Goal: Transaction & Acquisition: Purchase product/service

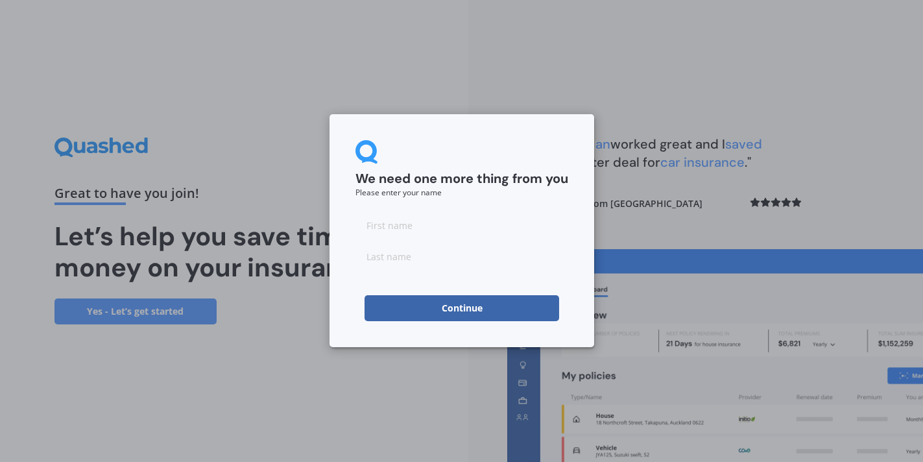
click at [408, 225] on input at bounding box center [462, 225] width 213 height 26
type input "[PERSON_NAME]"
click at [433, 261] on input at bounding box center [462, 256] width 213 height 26
type input "Post"
click at [449, 304] on button "Continue" at bounding box center [462, 308] width 195 height 26
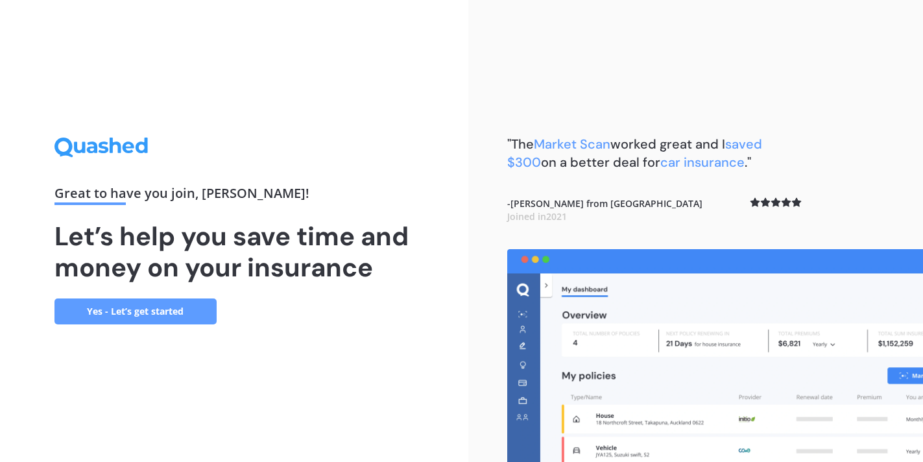
click at [152, 312] on link "Yes - Let’s get started" at bounding box center [135, 311] width 162 height 26
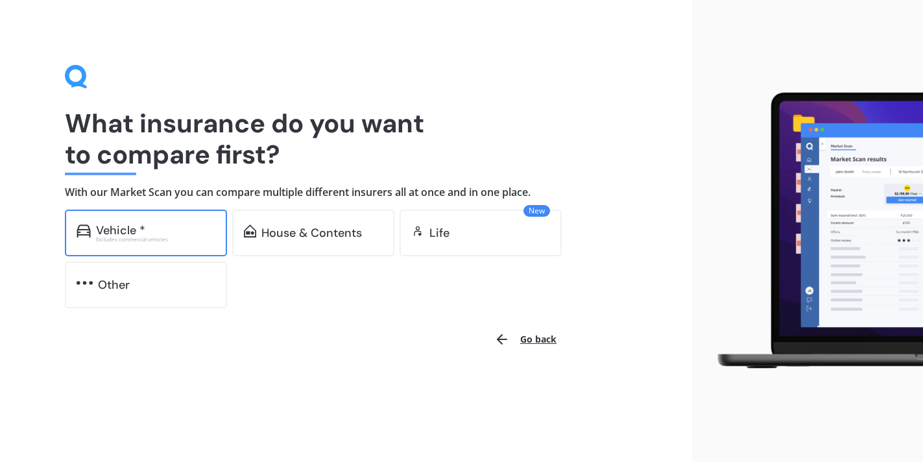
click at [168, 241] on div "Excludes commercial vehicles" at bounding box center [155, 239] width 119 height 5
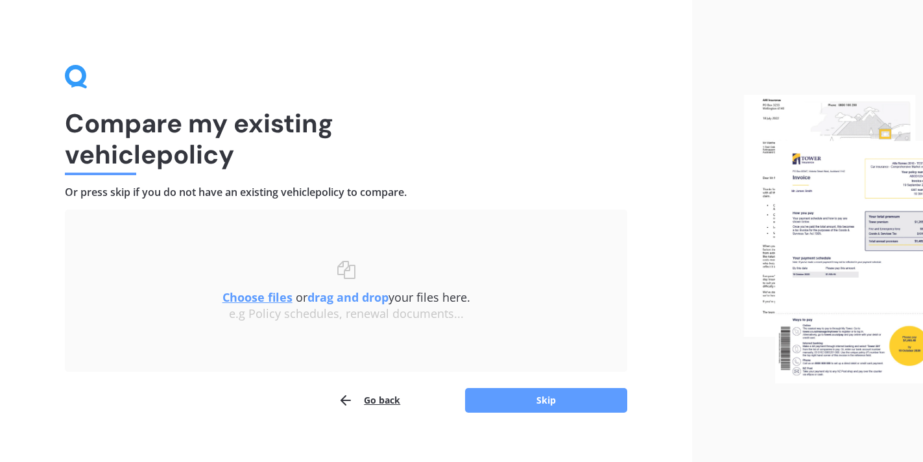
scroll to position [16, 0]
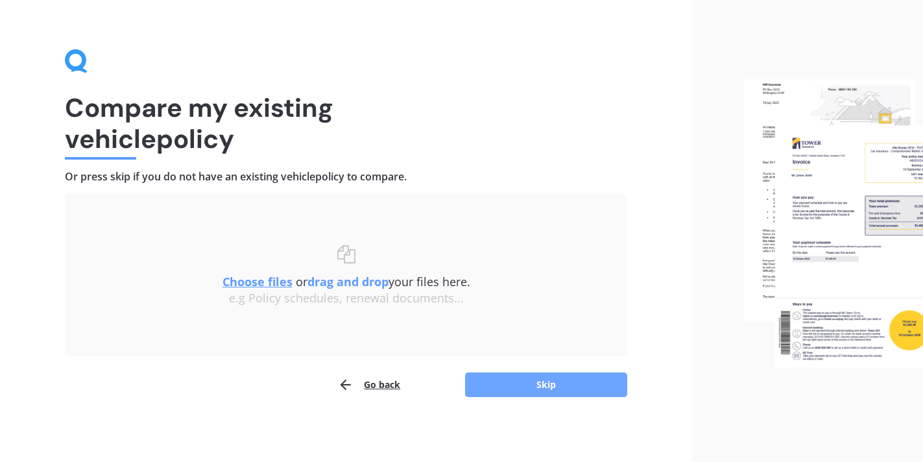
click at [492, 387] on button "Skip" at bounding box center [546, 384] width 162 height 25
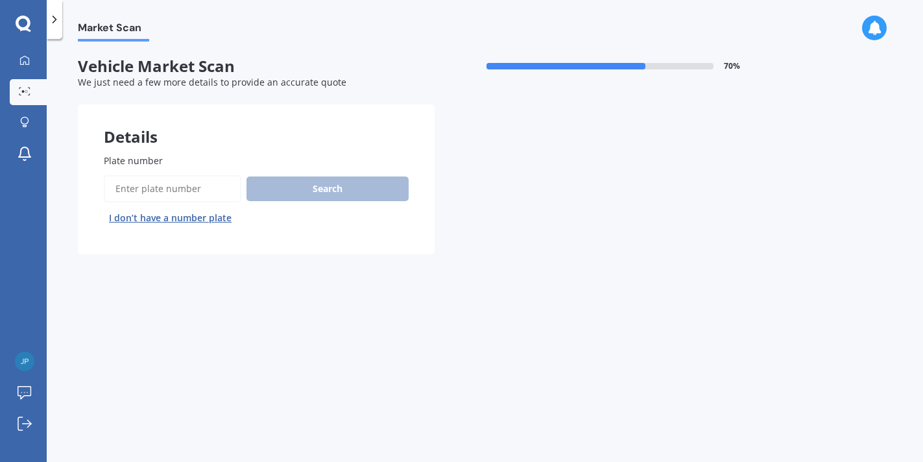
click at [173, 193] on input "Plate number" at bounding box center [173, 188] width 138 height 27
type input "KSN569"
click at [373, 191] on button "Search" at bounding box center [328, 188] width 162 height 25
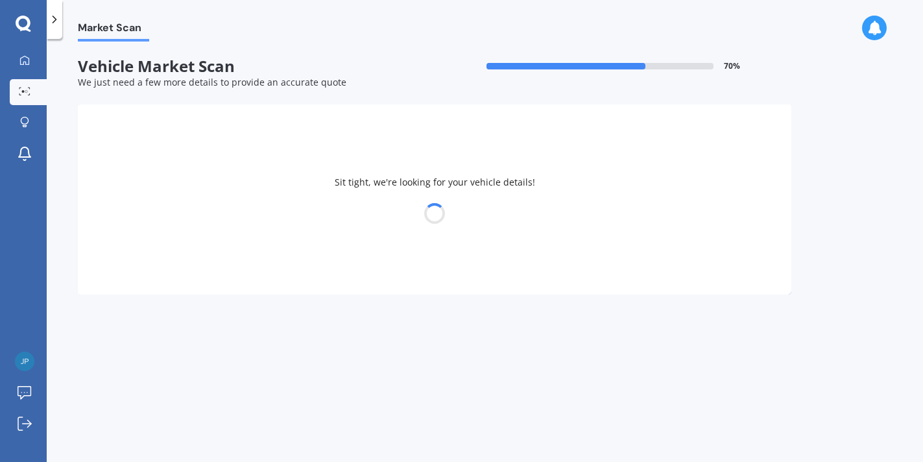
select select "TOYOTA"
select select "IST"
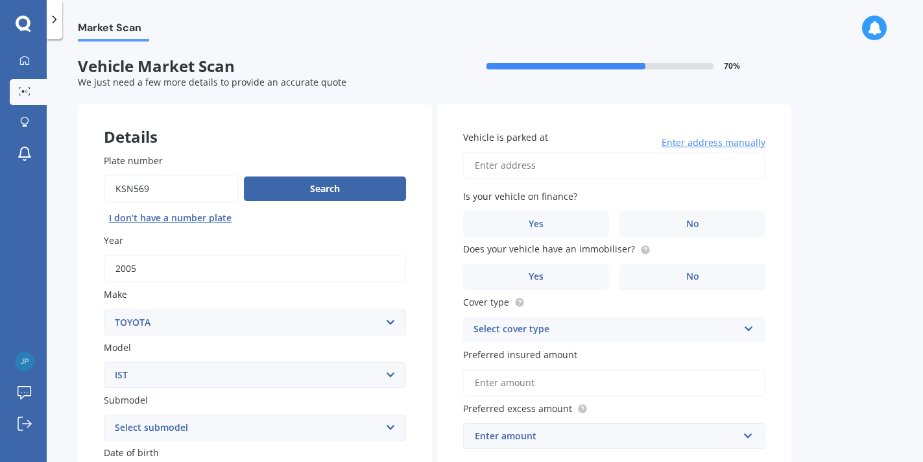
click at [133, 191] on input "Plate number" at bounding box center [171, 188] width 135 height 27
type input "KSM569"
click at [277, 193] on button "Search" at bounding box center [325, 188] width 162 height 25
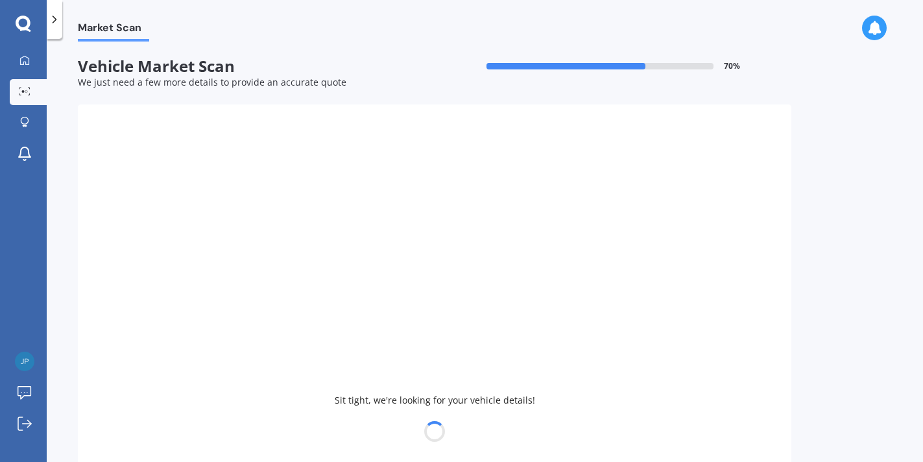
type input "2017"
select select "MAZDA"
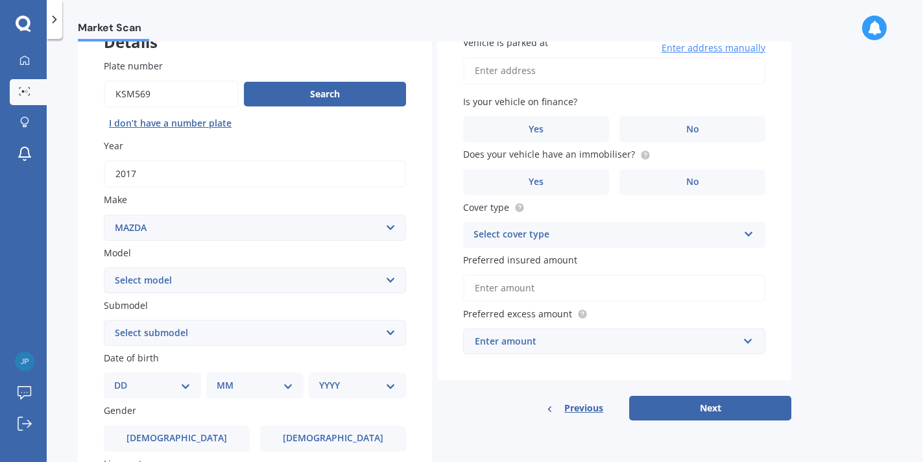
scroll to position [102, 0]
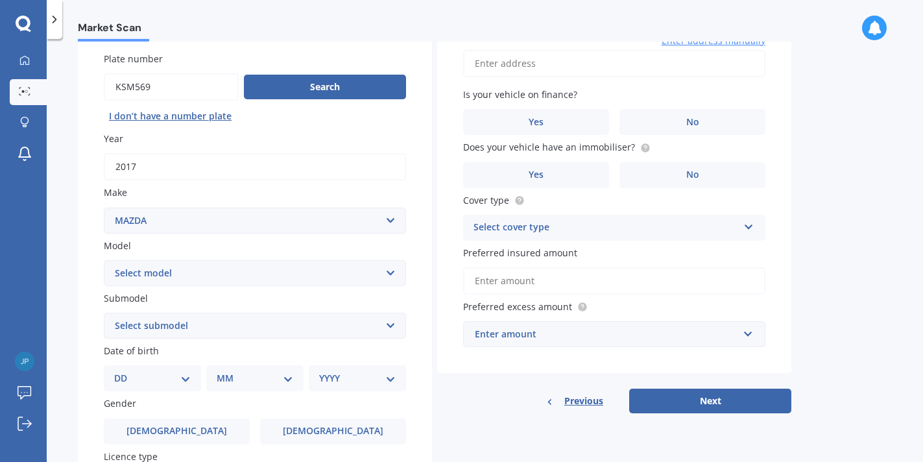
click at [239, 269] on select "Select model 121 2 3 323 323 / Familia 6 626 929 Atenza Autozam Axela AZ3 B2000…" at bounding box center [255, 273] width 302 height 26
select select "CX3"
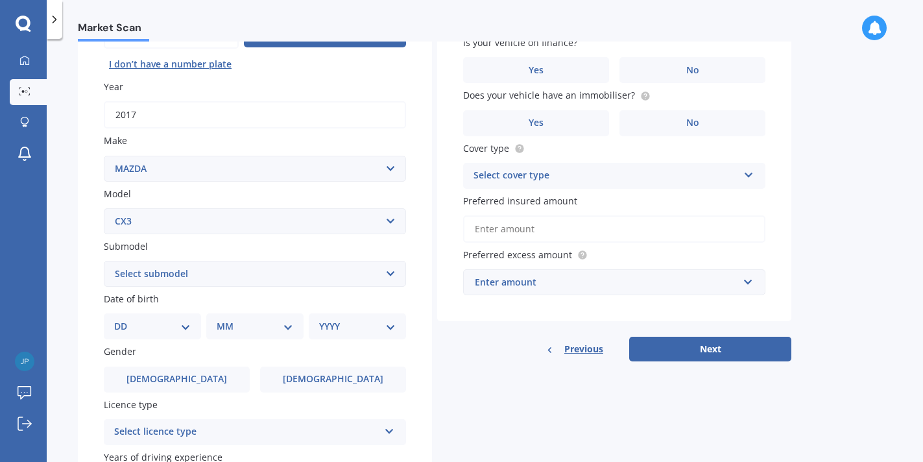
scroll to position [160, 0]
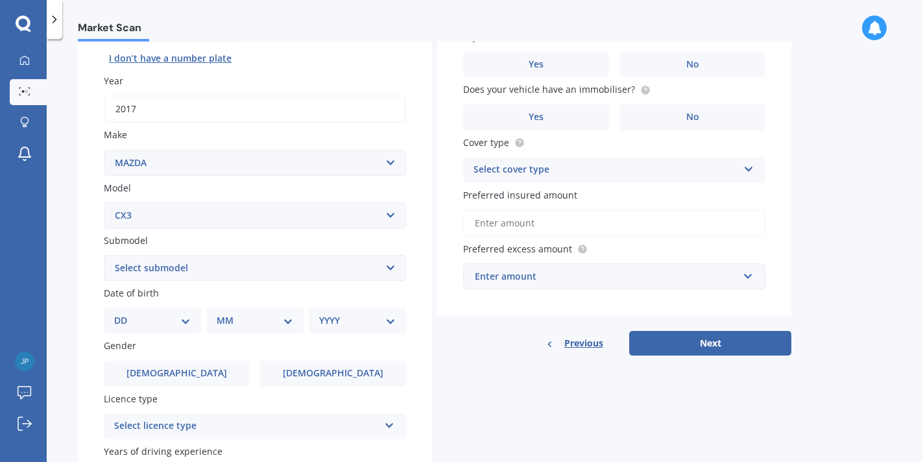
click at [202, 263] on select "Select submodel (All other) AWD 1.5L GSX diesel AWD 1.5L limited diesel AWD 2.0…" at bounding box center [255, 268] width 302 height 26
select select "FWD 2.0L LIMITED PETROL"
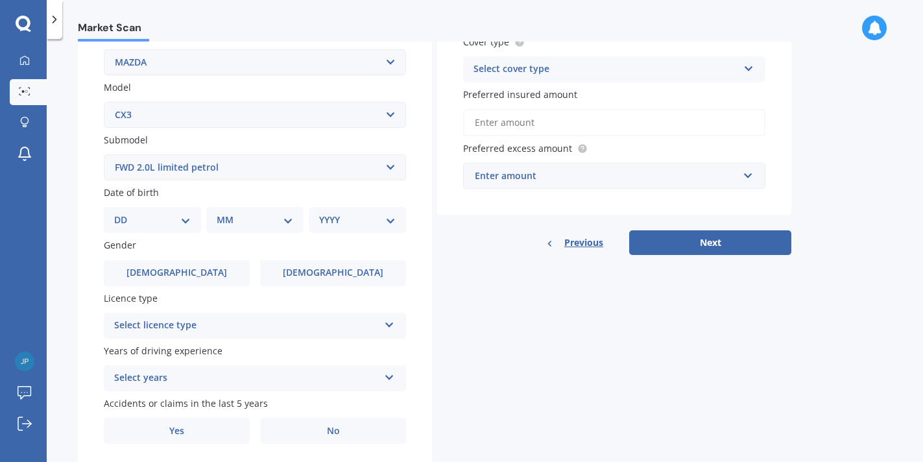
scroll to position [261, 0]
click at [175, 224] on select "DD 01 02 03 04 05 06 07 08 09 10 11 12 13 14 15 16 17 18 19 20 21 22 23 24 25 2…" at bounding box center [152, 219] width 77 height 14
select select "03"
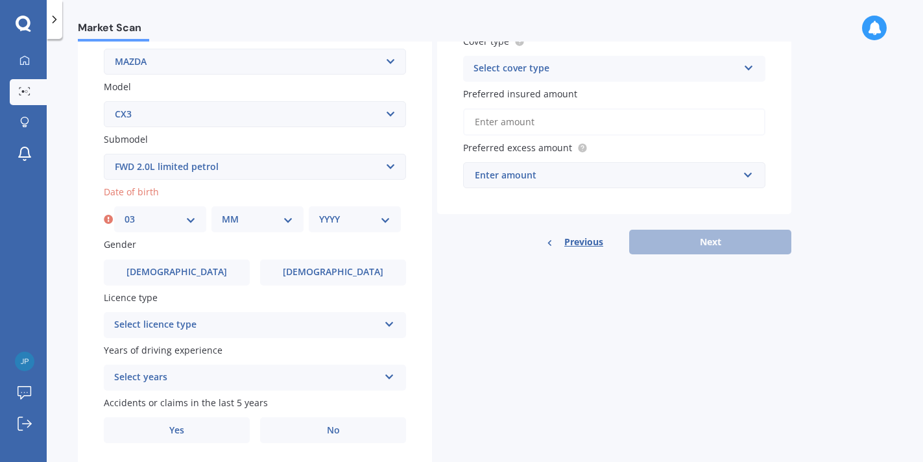
click at [235, 226] on select "MM 01 02 03 04 05 06 07 08 09 10 11 12" at bounding box center [257, 219] width 71 height 14
select select "03"
click at [339, 223] on select "YYYY 2025 2024 2023 2022 2021 2020 2019 2018 2017 2016 2015 2014 2013 2012 2011…" at bounding box center [354, 219] width 71 height 14
select select "2003"
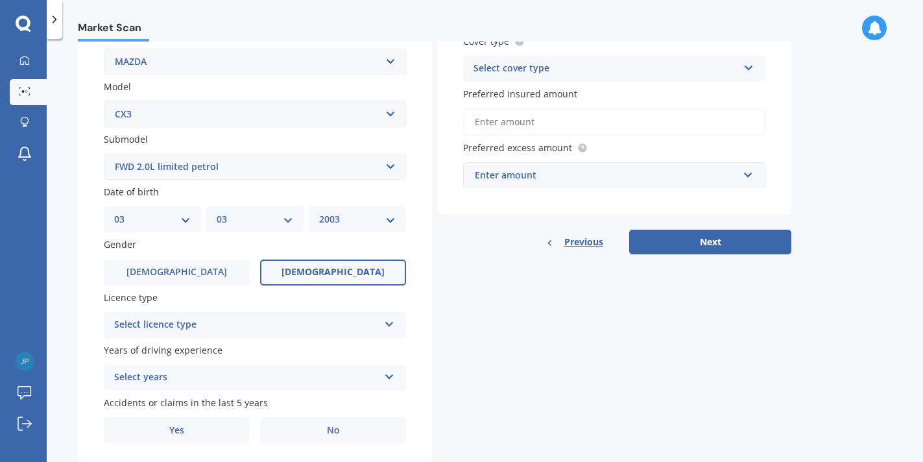
click at [302, 274] on label "[DEMOGRAPHIC_DATA]" at bounding box center [333, 273] width 146 height 26
click at [0, 0] on input "[DEMOGRAPHIC_DATA]" at bounding box center [0, 0] width 0 height 0
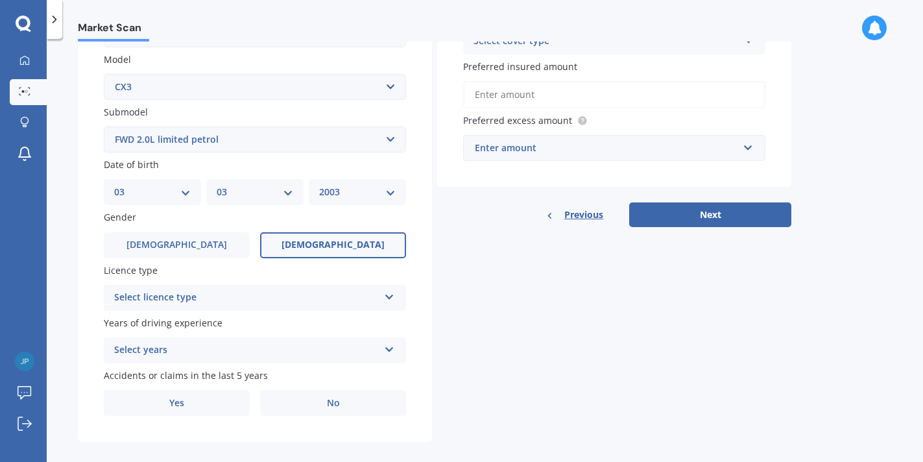
scroll to position [303, 0]
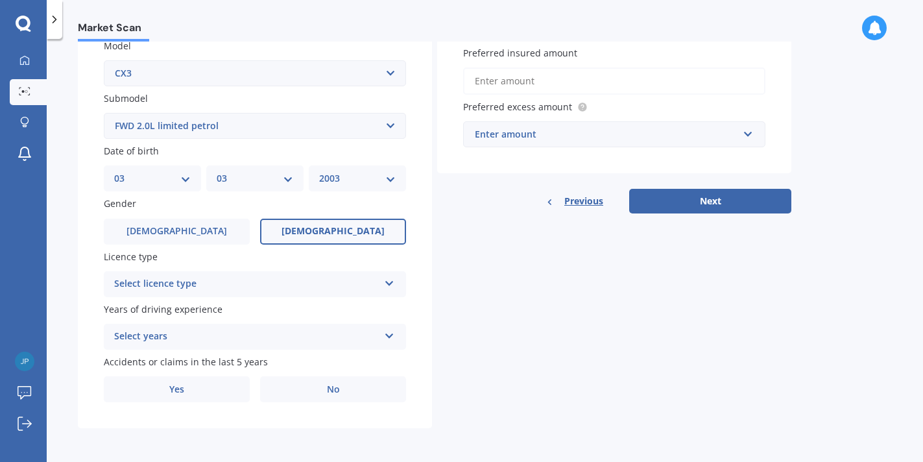
click at [254, 287] on div "Select licence type" at bounding box center [246, 284] width 265 height 16
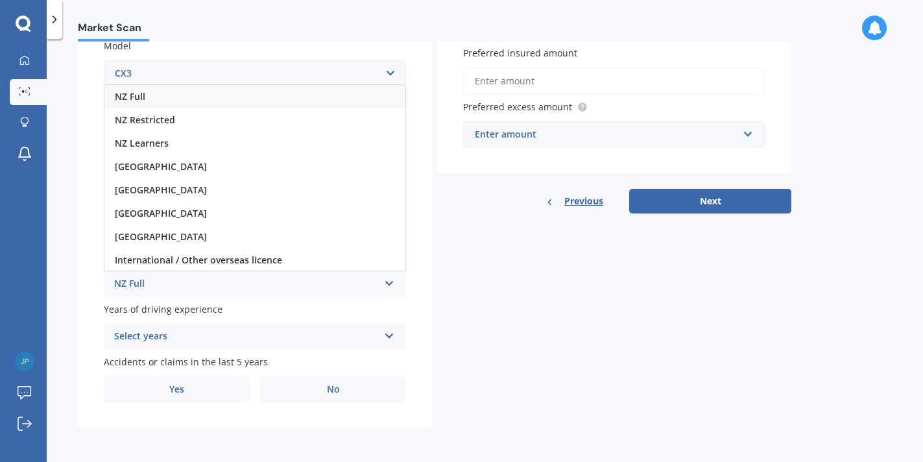
click at [222, 101] on div "NZ Full" at bounding box center [254, 96] width 301 height 23
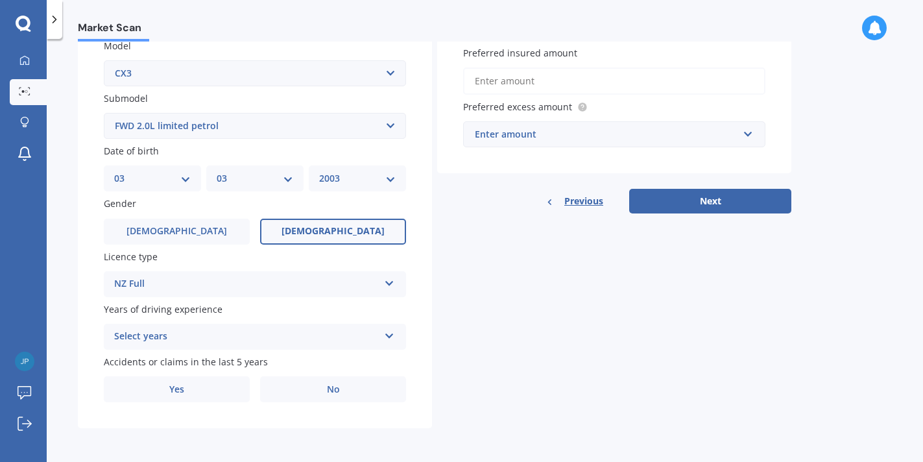
click at [210, 345] on div "Select years" at bounding box center [246, 337] width 265 height 16
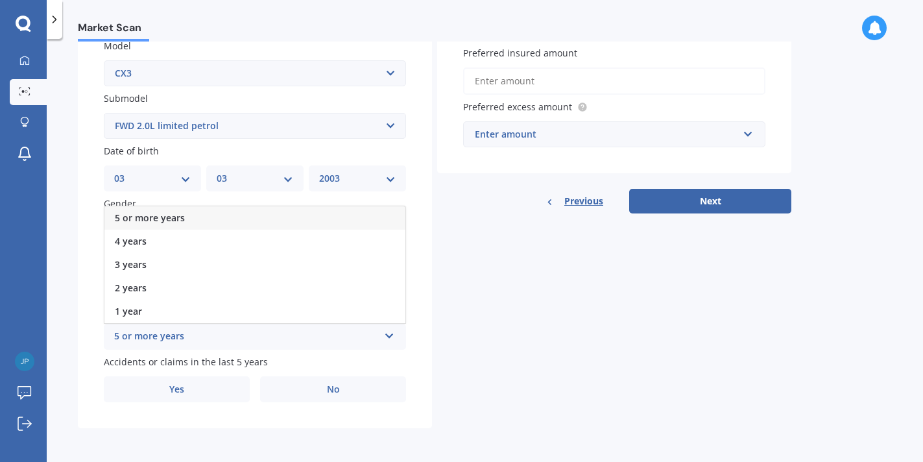
click at [210, 225] on div "5 or more years" at bounding box center [254, 217] width 301 height 23
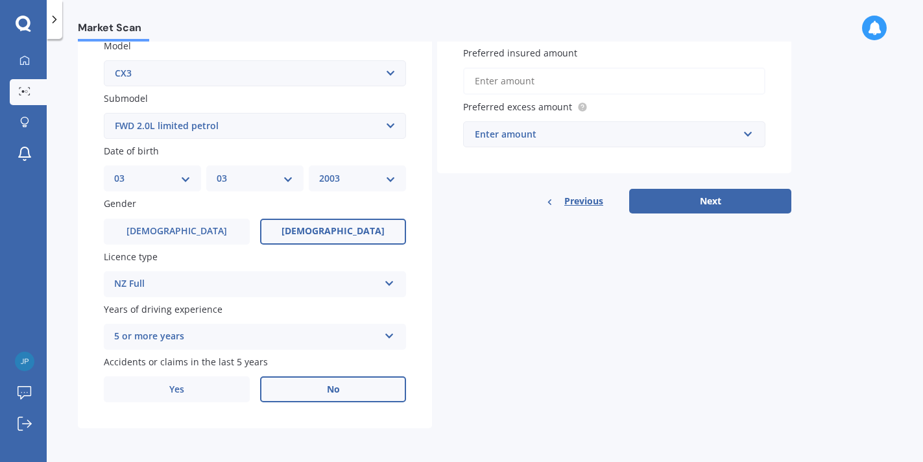
scroll to position [305, 0]
click at [305, 383] on label "No" at bounding box center [333, 389] width 146 height 26
click at [0, 0] on input "No" at bounding box center [0, 0] width 0 height 0
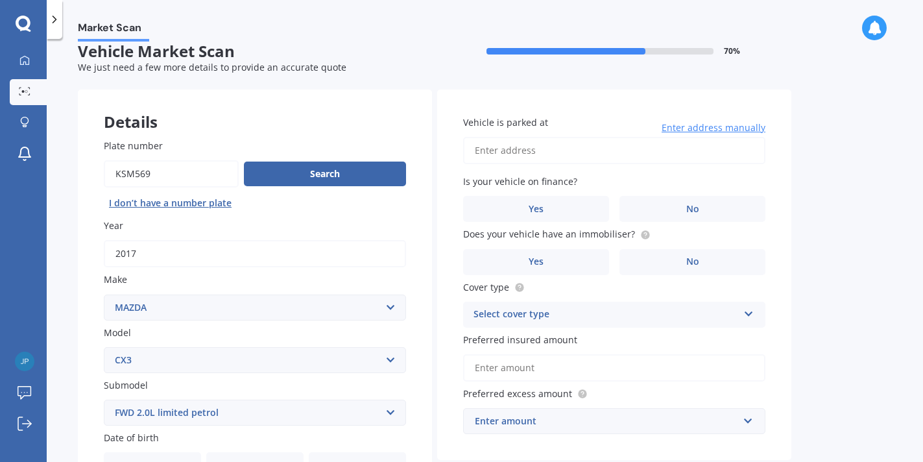
scroll to position [0, 0]
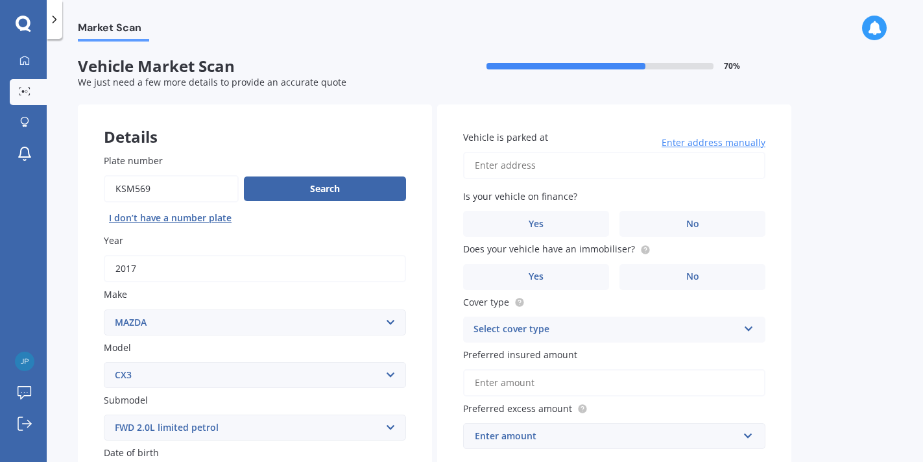
click at [516, 168] on input "Vehicle is parked at" at bounding box center [614, 165] width 302 height 27
type input "[STREET_ADDRESS]"
click at [655, 229] on label "No" at bounding box center [693, 224] width 146 height 26
click at [0, 0] on input "No" at bounding box center [0, 0] width 0 height 0
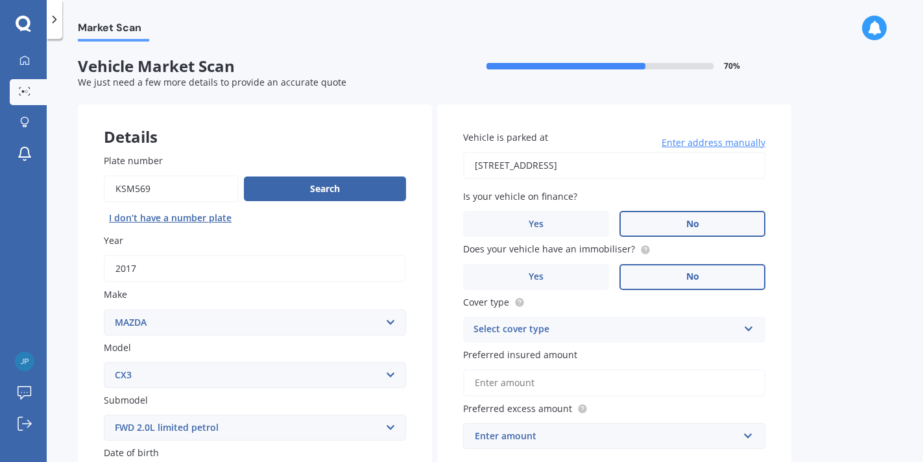
click at [670, 272] on label "No" at bounding box center [693, 277] width 146 height 26
click at [0, 0] on input "No" at bounding box center [0, 0] width 0 height 0
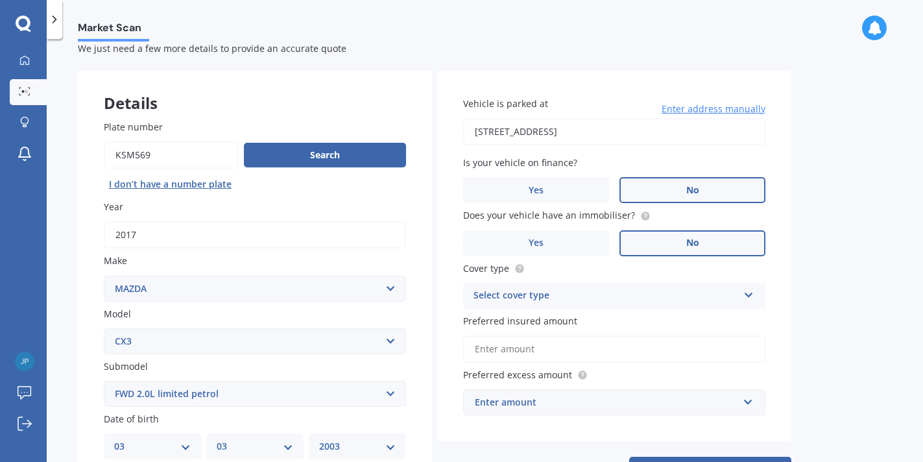
scroll to position [34, 0]
click at [630, 307] on div "Select cover type Comprehensive Third Party, Fire & Theft Third Party" at bounding box center [614, 295] width 302 height 26
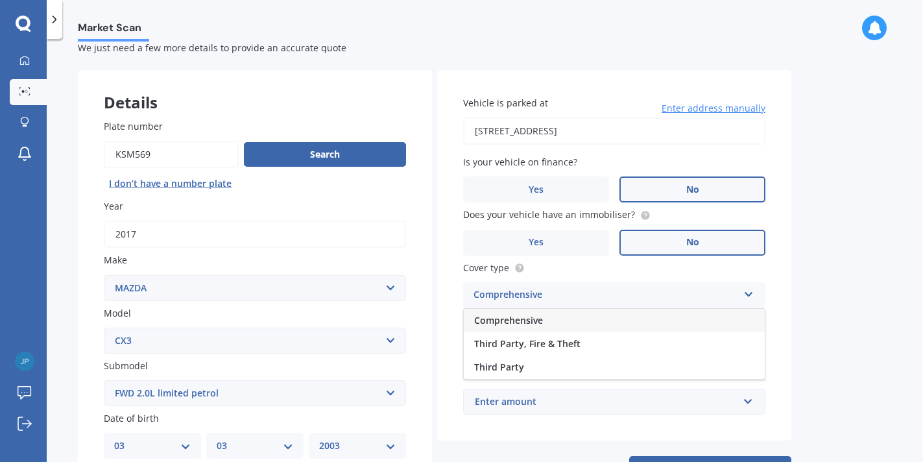
click at [624, 319] on div "Comprehensive" at bounding box center [614, 320] width 301 height 23
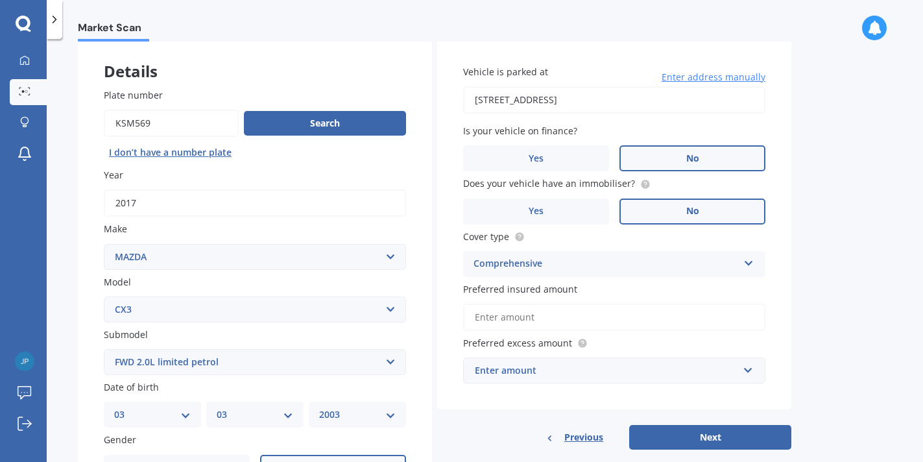
scroll to position [79, 0]
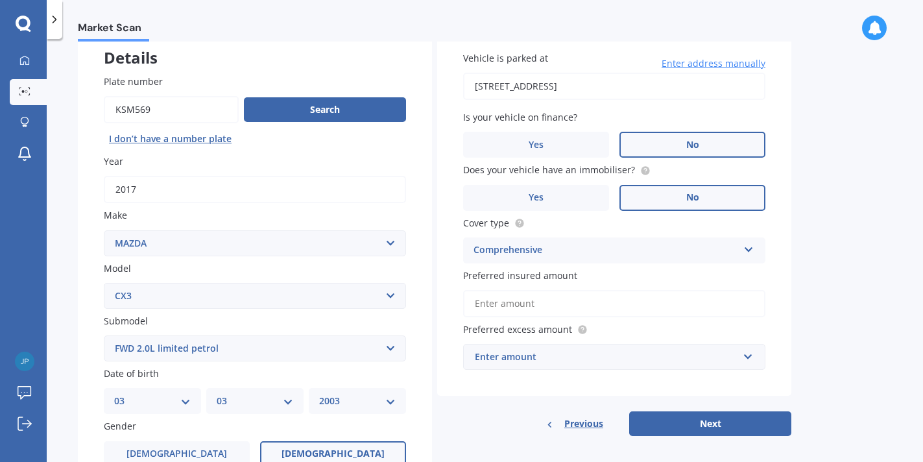
click at [608, 302] on input "Preferred insured amount" at bounding box center [614, 303] width 302 height 27
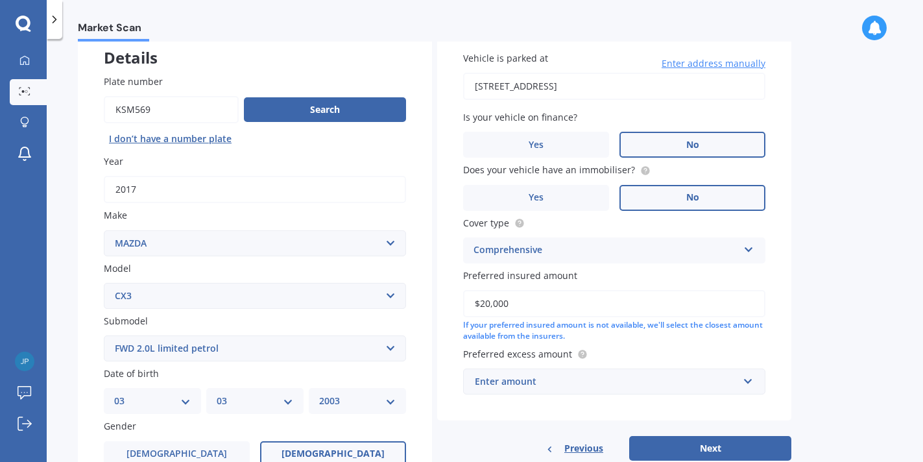
scroll to position [103, 0]
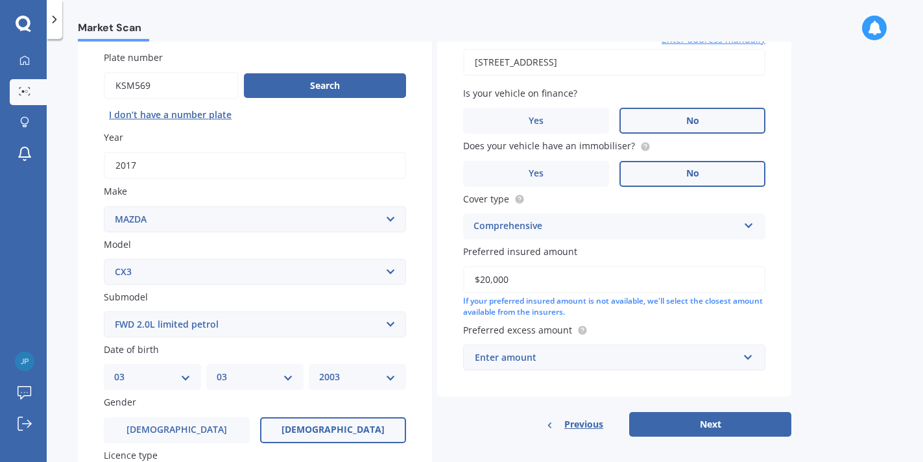
type input "$20,000"
click at [637, 354] on div "Enter amount" at bounding box center [606, 357] width 263 height 14
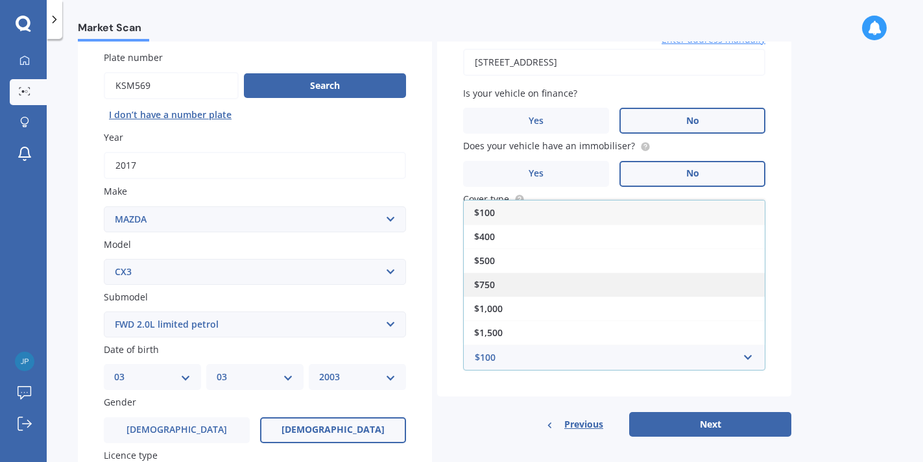
click at [618, 285] on div "$750" at bounding box center [614, 284] width 301 height 24
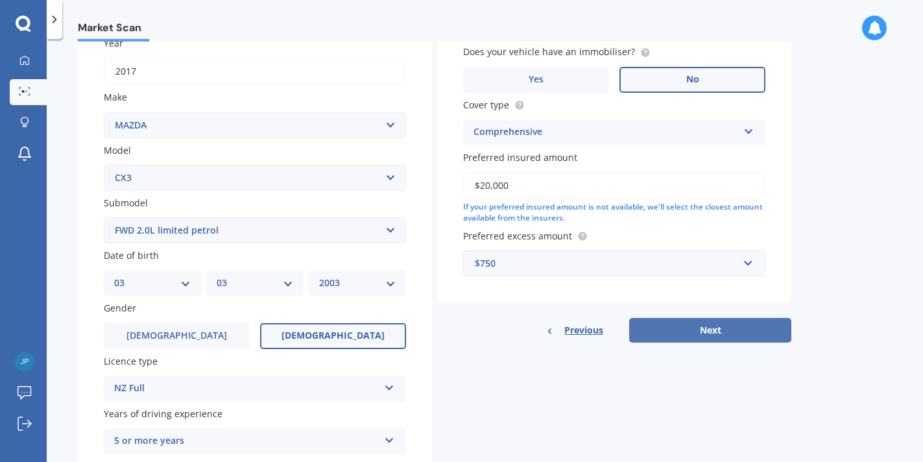
click at [681, 332] on button "Next" at bounding box center [710, 330] width 162 height 25
select select "03"
select select "2003"
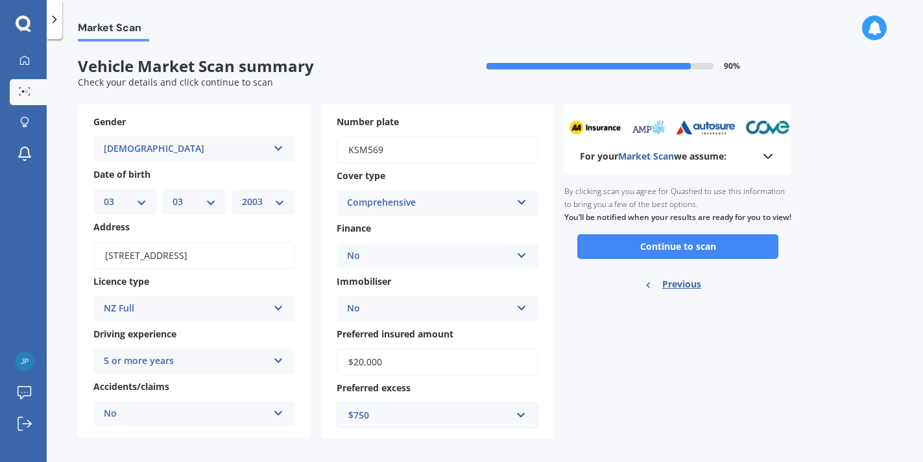
scroll to position [12, 0]
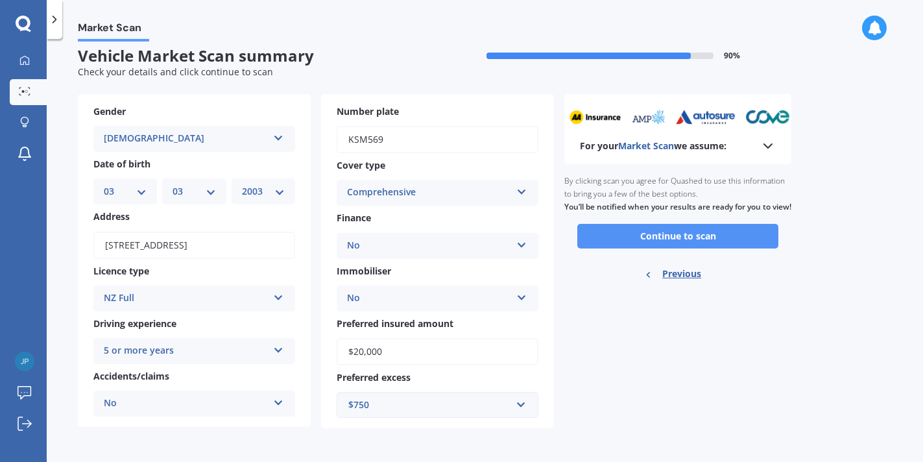
click at [638, 248] on button "Continue to scan" at bounding box center [677, 236] width 201 height 25
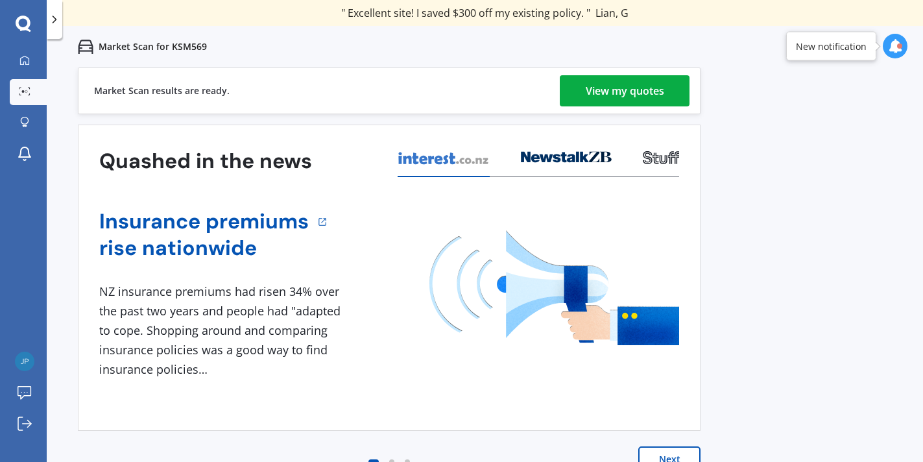
click at [630, 88] on div "View my quotes" at bounding box center [625, 90] width 79 height 31
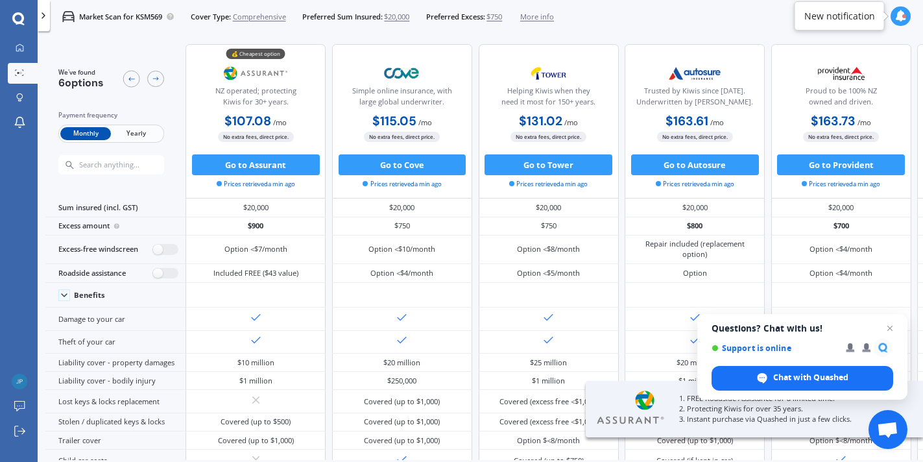
click at [140, 134] on span "Yearly" at bounding box center [136, 134] width 51 height 14
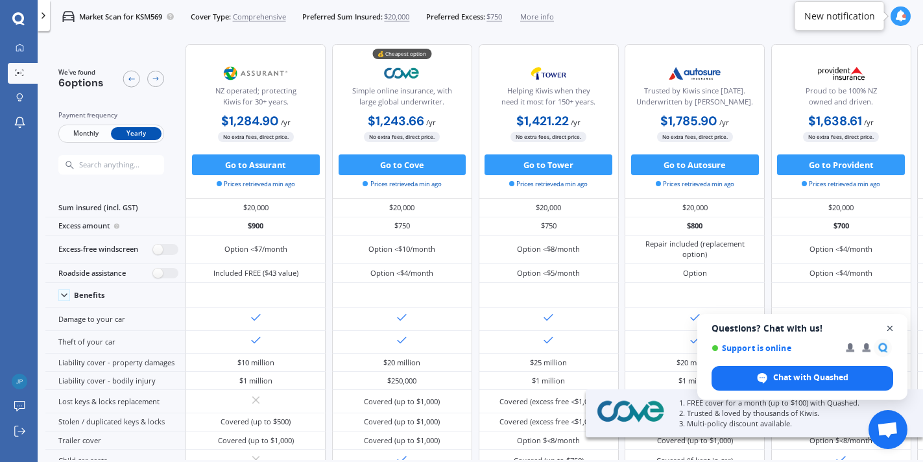
click at [893, 326] on span "Close chat" at bounding box center [890, 329] width 16 height 16
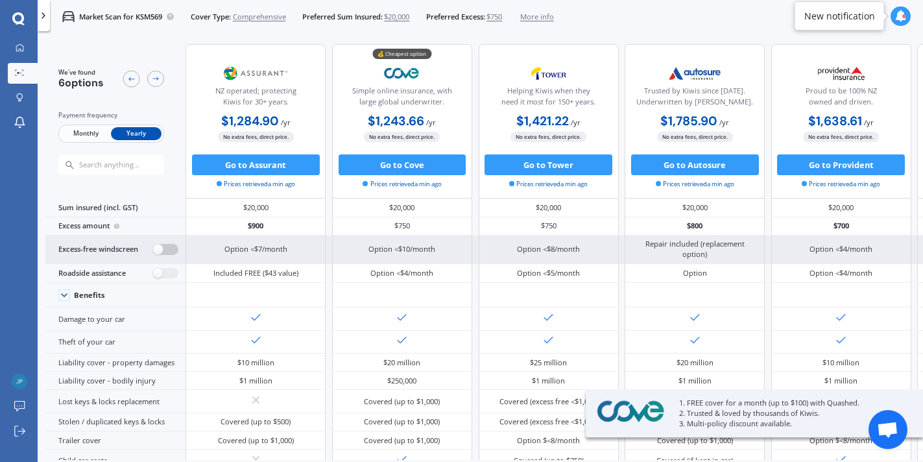
click at [173, 250] on label at bounding box center [165, 249] width 25 height 11
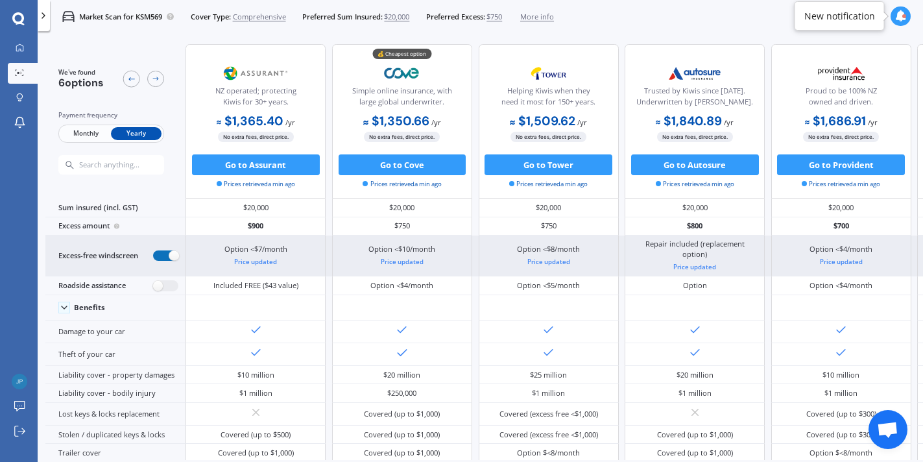
click at [158, 254] on label at bounding box center [165, 255] width 25 height 11
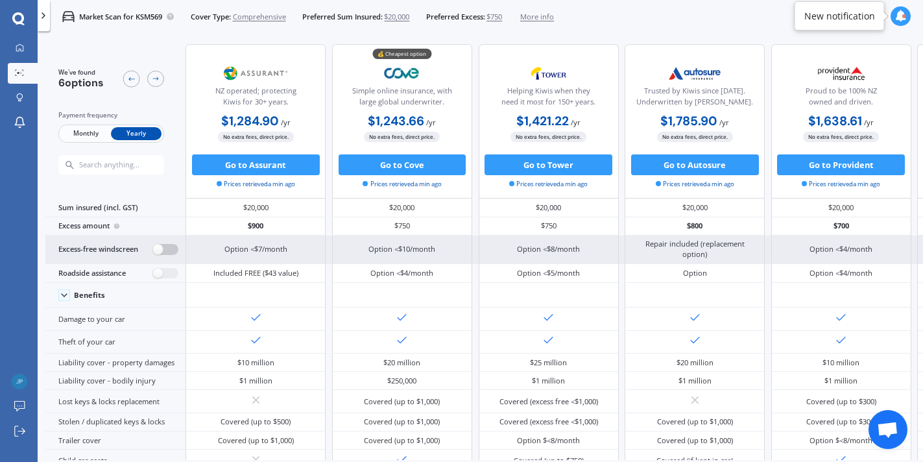
click at [167, 249] on label at bounding box center [165, 249] width 25 height 11
radio input "true"
